Goal: Transaction & Acquisition: Purchase product/service

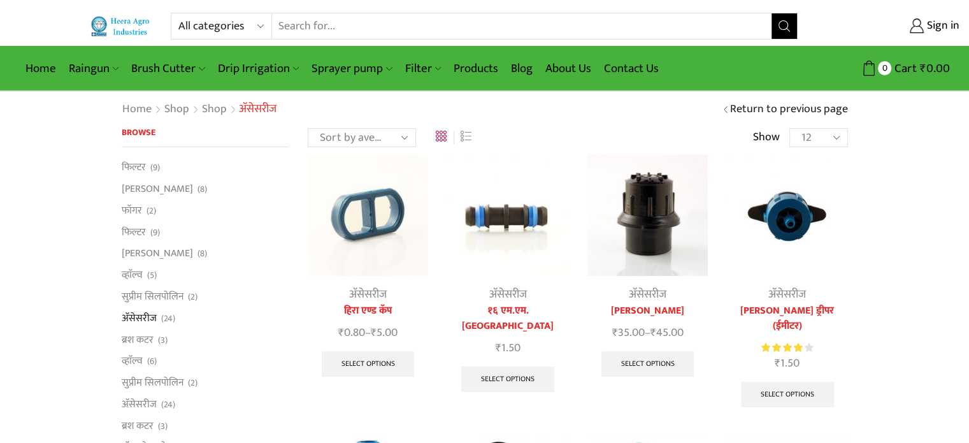
click at [247, 26] on select "All categories Accessories Air Release Valve Brush Cutter Domestic Use Drip Irr…" at bounding box center [225, 25] width 94 height 25
select select "sprinkler"
click at [178, 13] on select "All categories Accessories Air Release Valve Brush Cutter Domestic Use Drip Irr…" at bounding box center [225, 25] width 94 height 25
click at [313, 31] on input "Search input" at bounding box center [510, 25] width 526 height 25
type input "sprinkler"
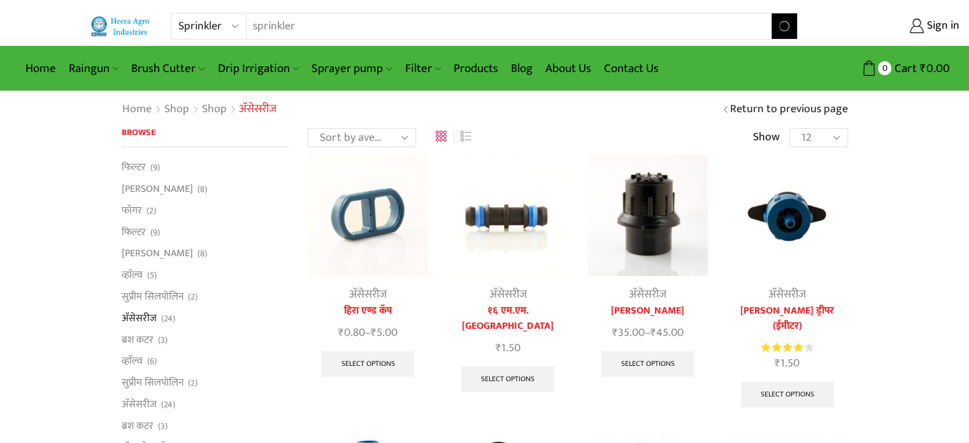
click at [772, 13] on button "Search" at bounding box center [784, 25] width 25 height 25
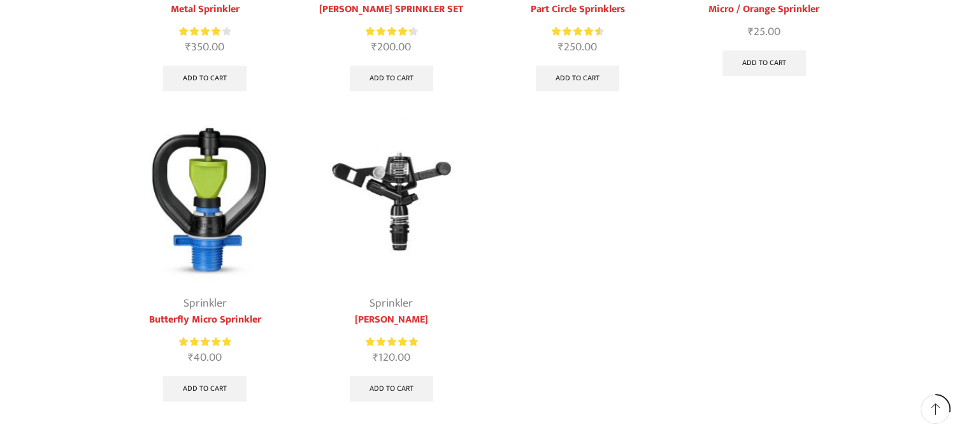
scroll to position [127, 0]
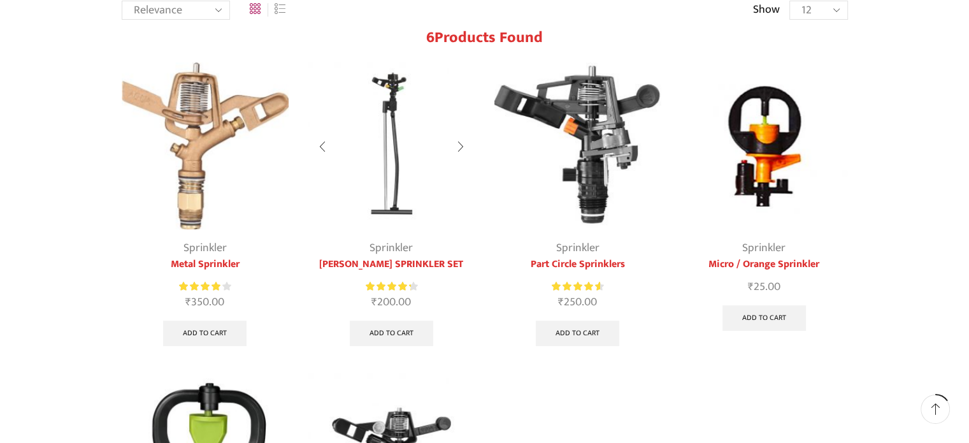
drag, startPoint x: 396, startPoint y: 165, endPoint x: 461, endPoint y: 134, distance: 72.4
click at [461, 134] on div at bounding box center [460, 147] width 29 height 34
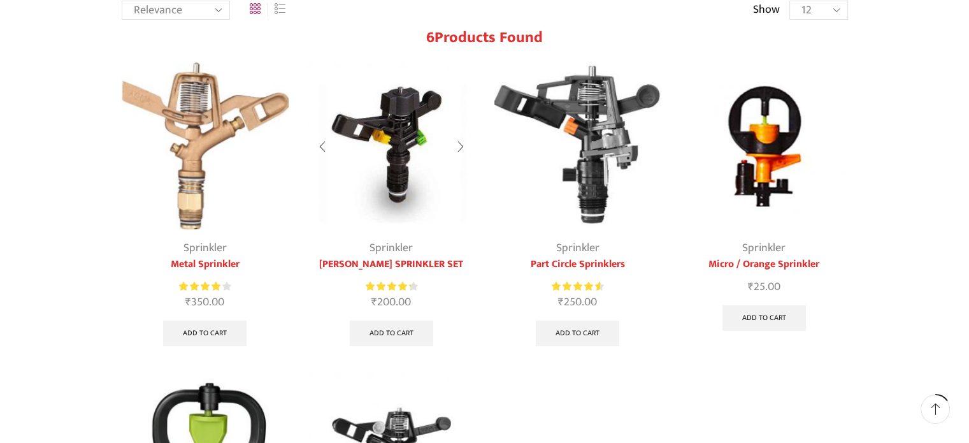
click at [459, 143] on div at bounding box center [460, 147] width 29 height 34
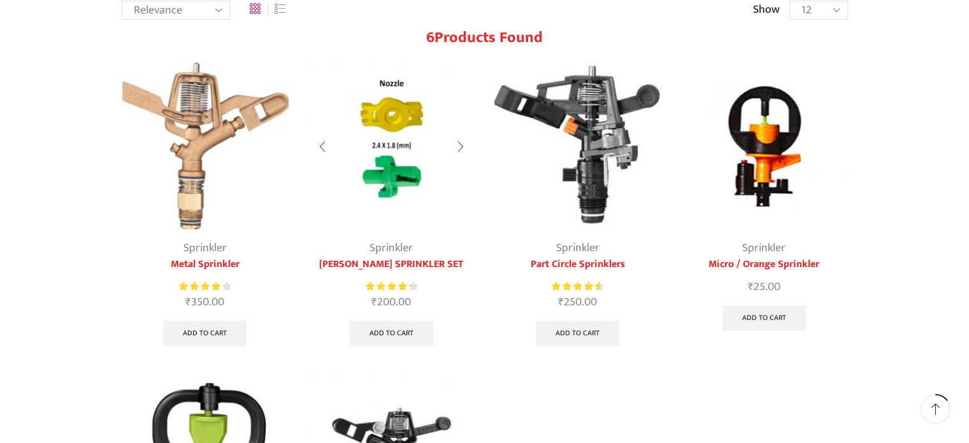
click at [459, 152] on div at bounding box center [460, 147] width 29 height 34
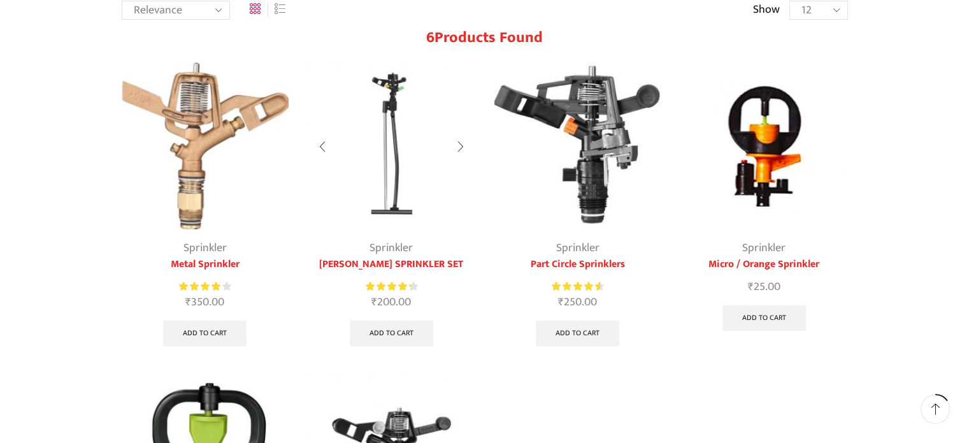
click at [459, 147] on div at bounding box center [460, 147] width 29 height 34
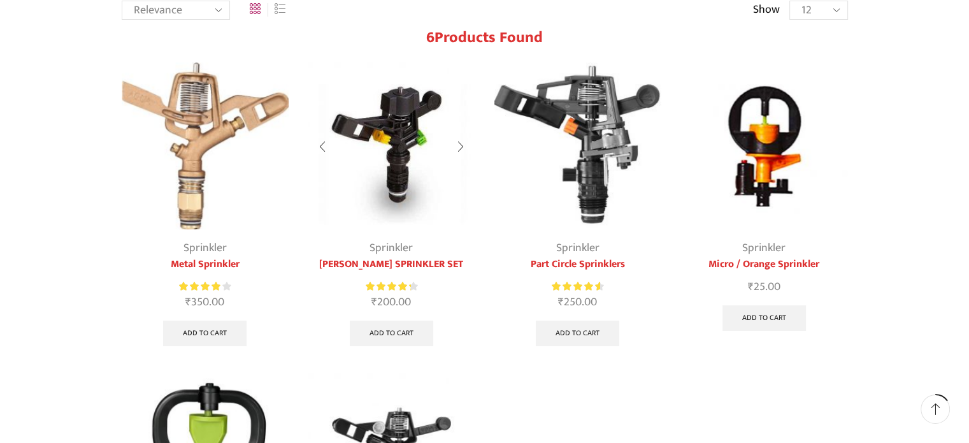
click at [421, 137] on img at bounding box center [392, 146] width 168 height 168
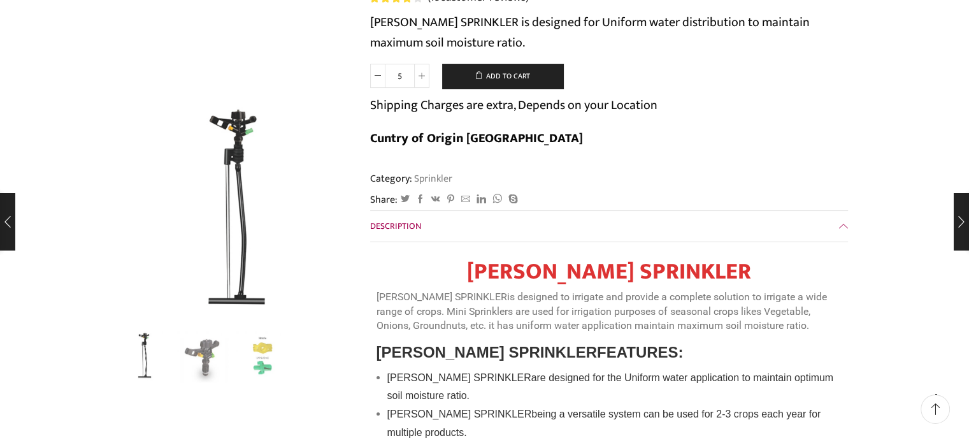
scroll to position [191, 0]
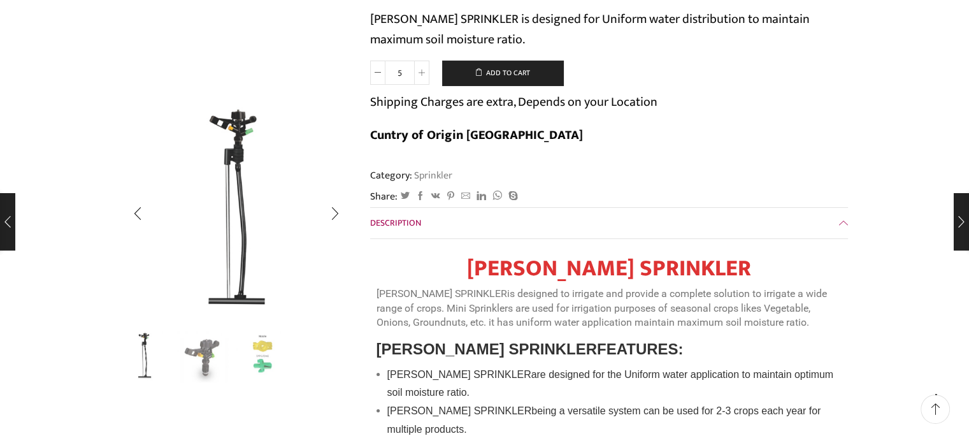
click at [268, 354] on img "3 / 3" at bounding box center [262, 355] width 53 height 53
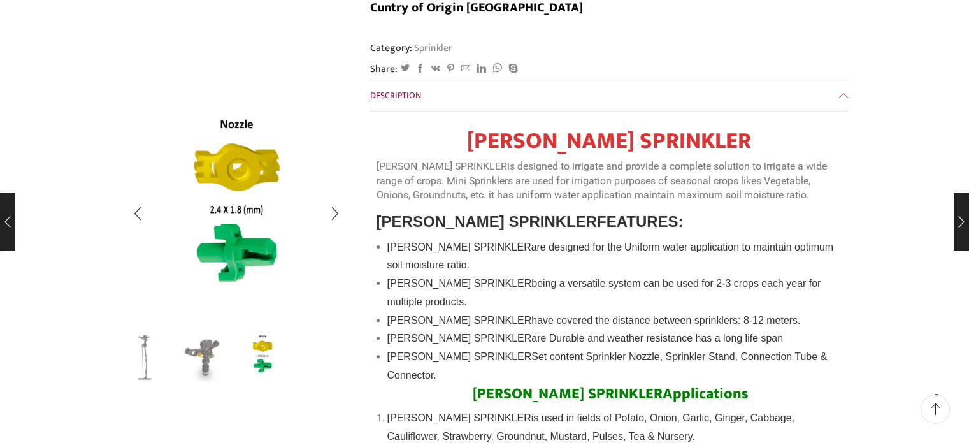
scroll to position [319, 0]
click at [213, 352] on img "2 / 3" at bounding box center [203, 355] width 53 height 53
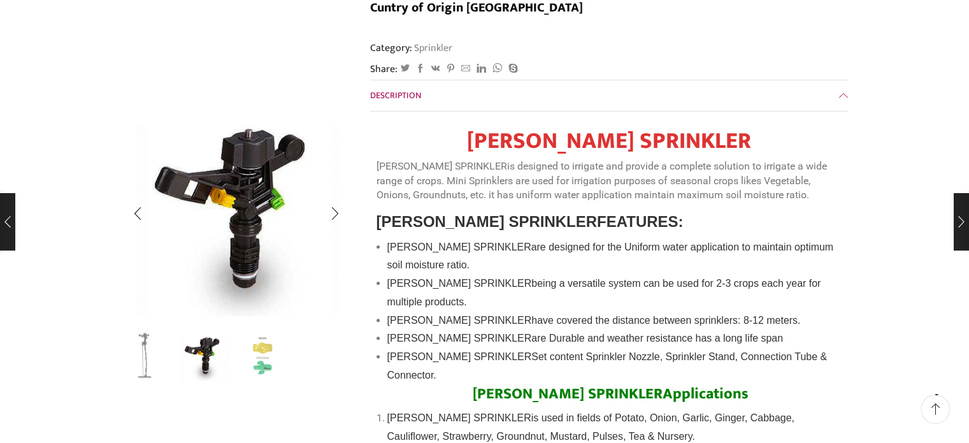
click at [152, 350] on img "1 / 3" at bounding box center [145, 355] width 53 height 53
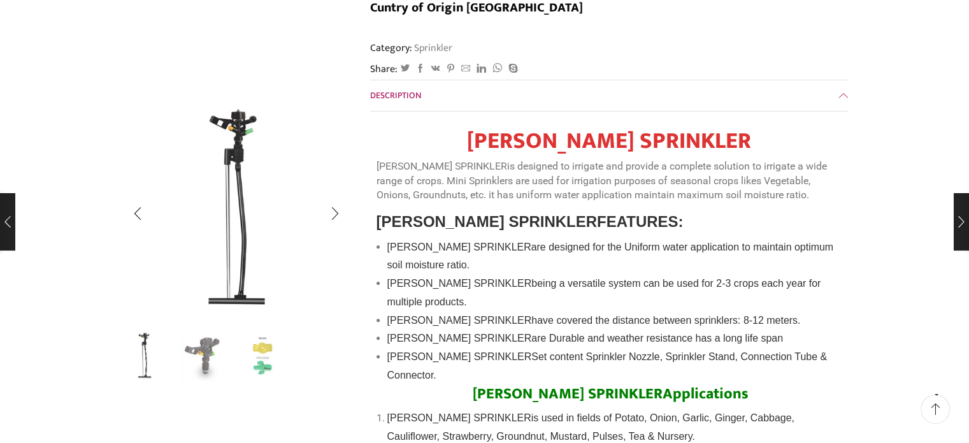
click at [219, 354] on img "2 / 3" at bounding box center [203, 355] width 53 height 53
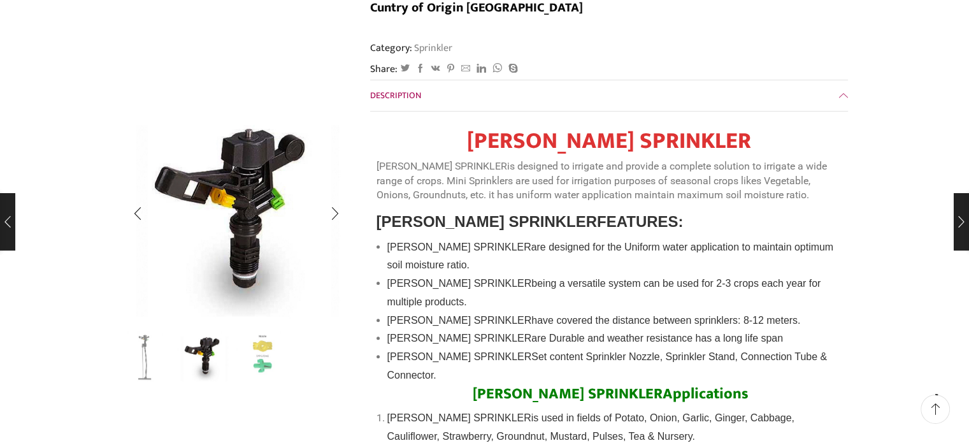
click at [264, 366] on img "3 / 3" at bounding box center [262, 355] width 53 height 53
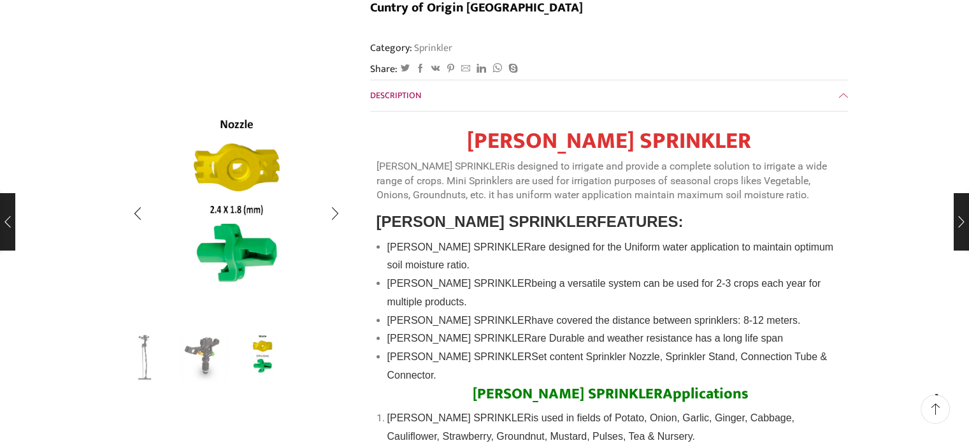
click at [203, 358] on img "2 / 3" at bounding box center [203, 355] width 53 height 53
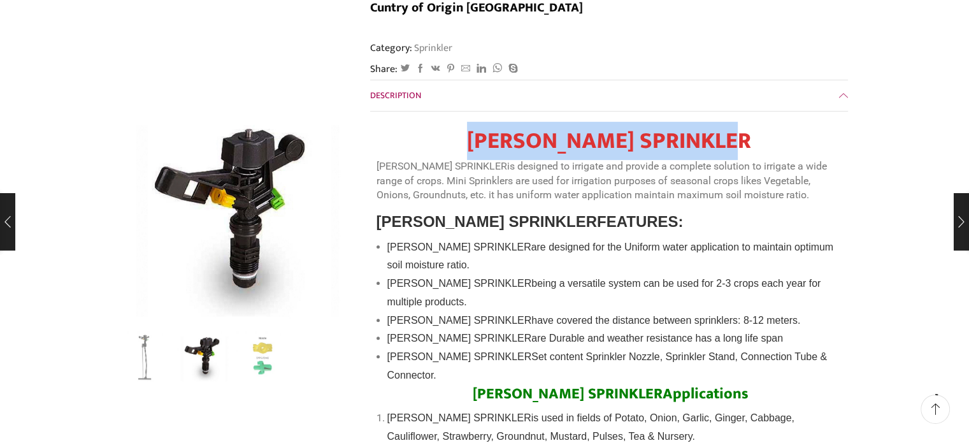
drag, startPoint x: 473, startPoint y: 108, endPoint x: 751, endPoint y: 106, distance: 277.9
click at [751, 127] on h1 "[PERSON_NAME] SPRINKLER" at bounding box center [609, 140] width 465 height 27
copy strong "[PERSON_NAME] SPRINKLER"
